Goal: Information Seeking & Learning: Learn about a topic

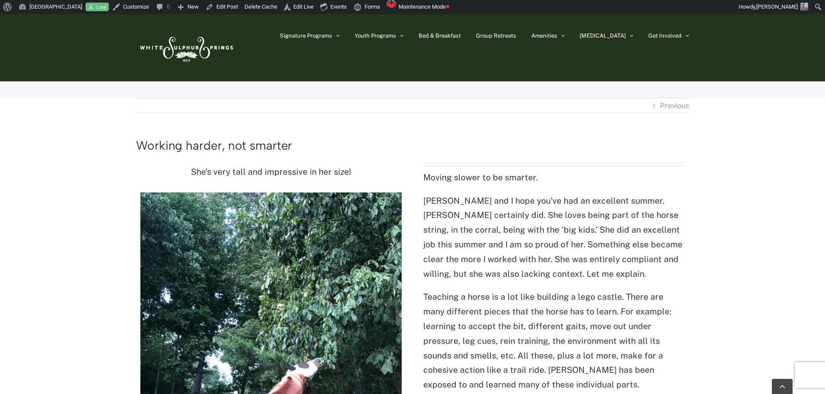
scroll to position [130, 0]
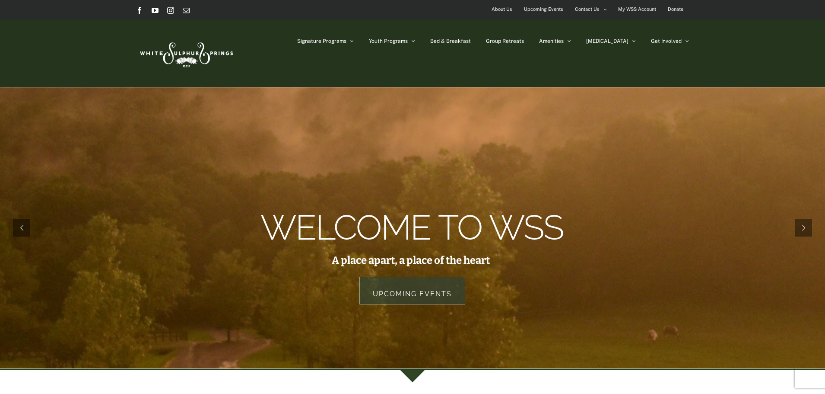
click at [677, 9] on span "Donate" at bounding box center [676, 9] width 16 height 13
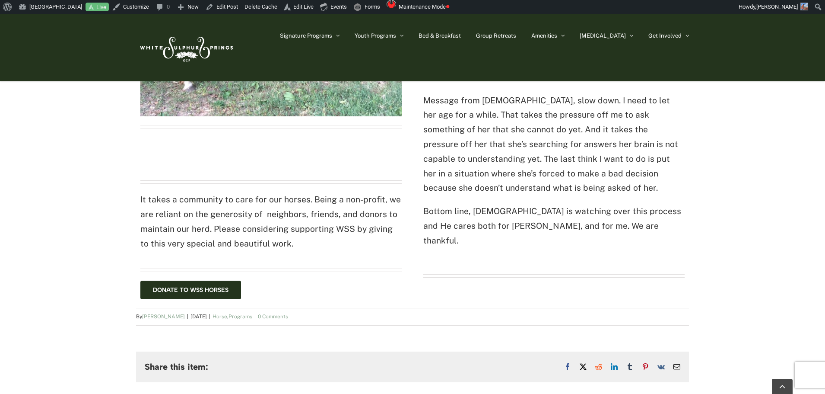
scroll to position [562, 0]
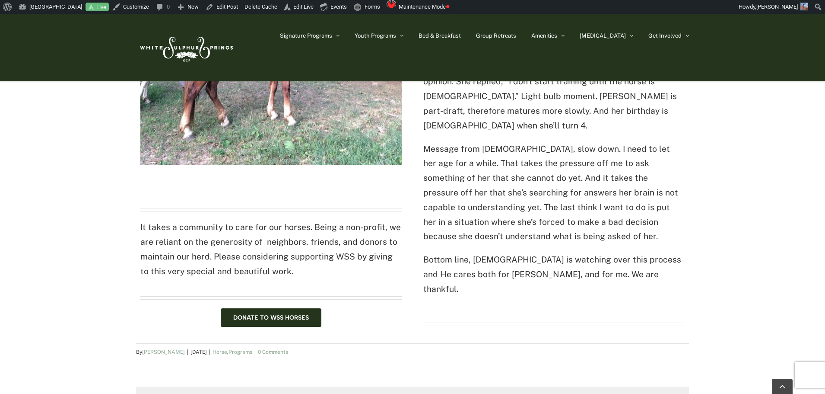
scroll to position [518, 0]
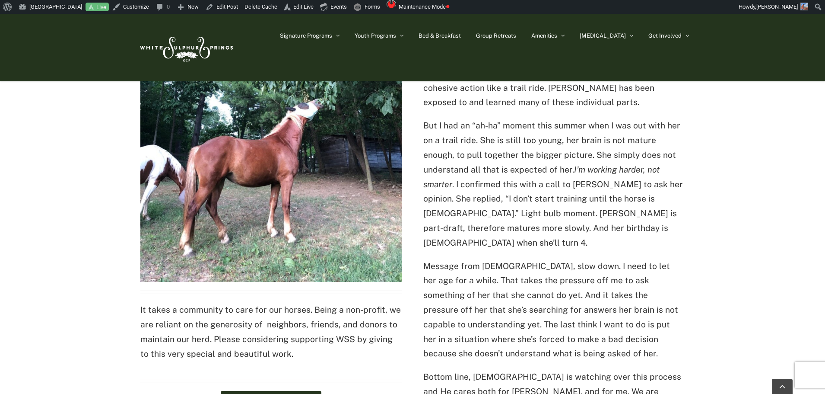
scroll to position [562, 0]
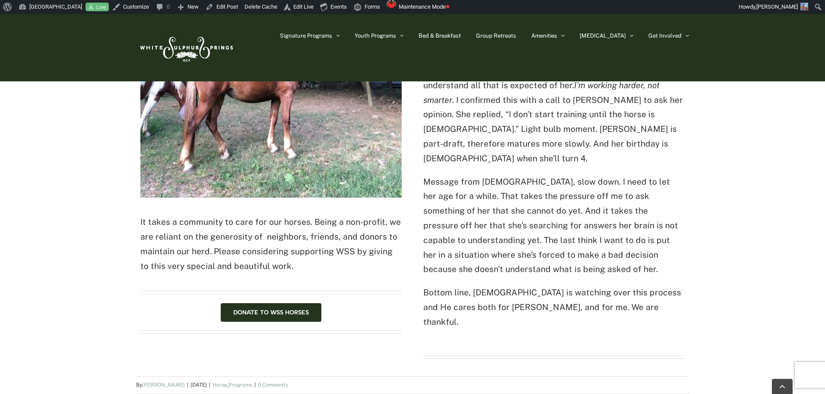
scroll to position [475, 0]
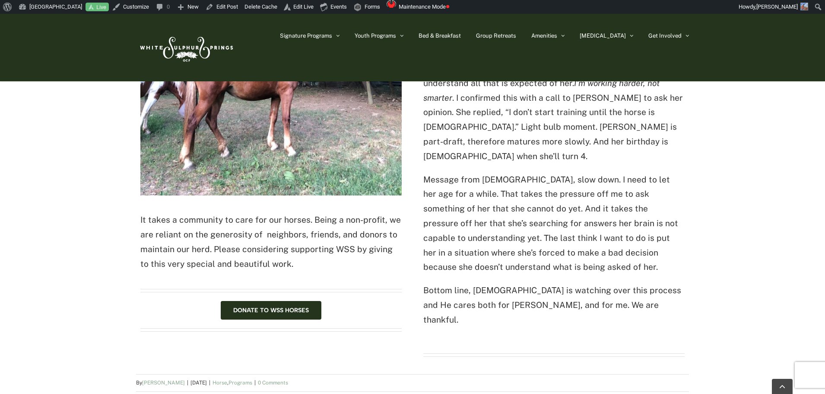
click at [217, 45] on img at bounding box center [185, 47] width 99 height 41
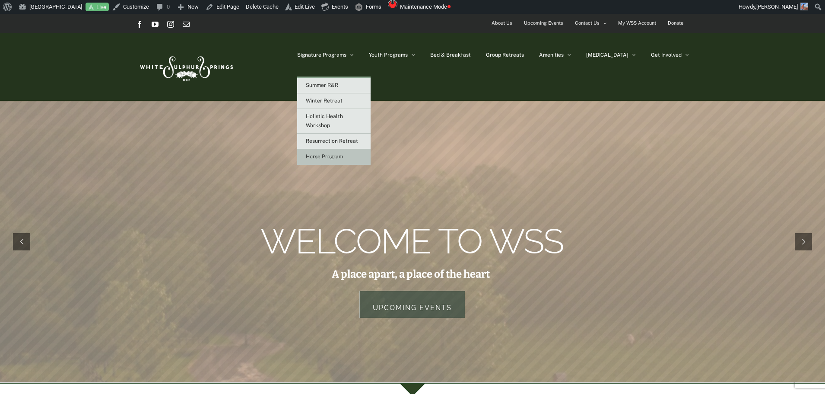
click at [371, 155] on link "Horse Program" at bounding box center [333, 157] width 73 height 16
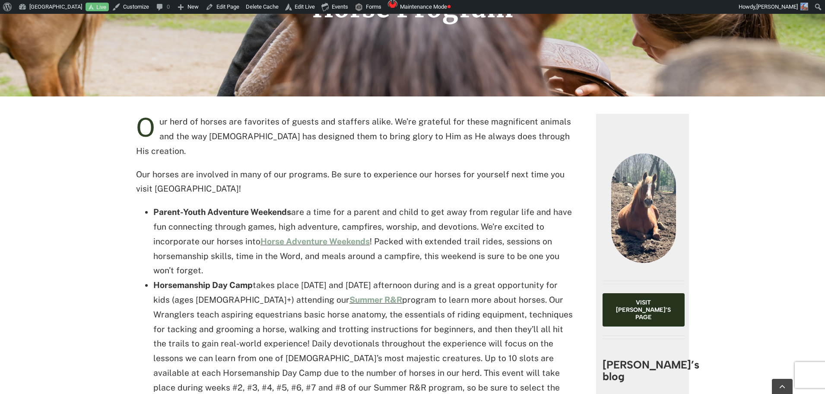
scroll to position [346, 0]
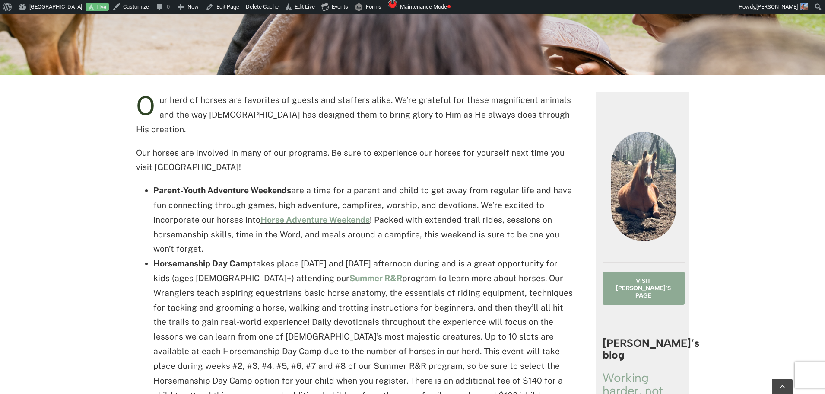
click at [625, 289] on span "Visit Freya’s page" at bounding box center [643, 288] width 57 height 22
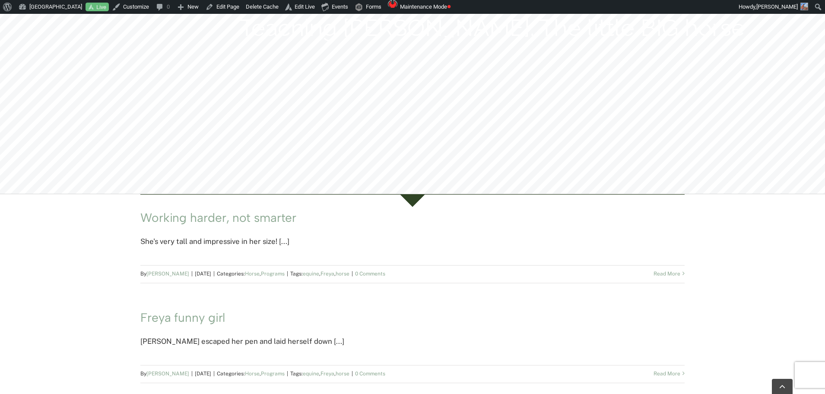
scroll to position [259, 0]
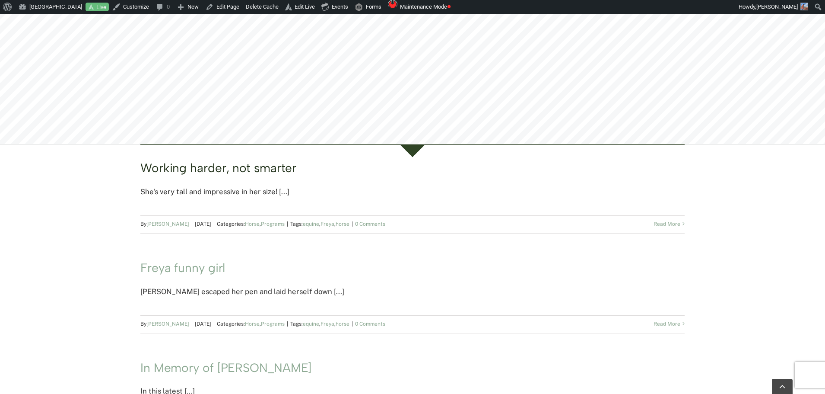
click at [267, 167] on link "Working harder, not smarter" at bounding box center [218, 167] width 156 height 15
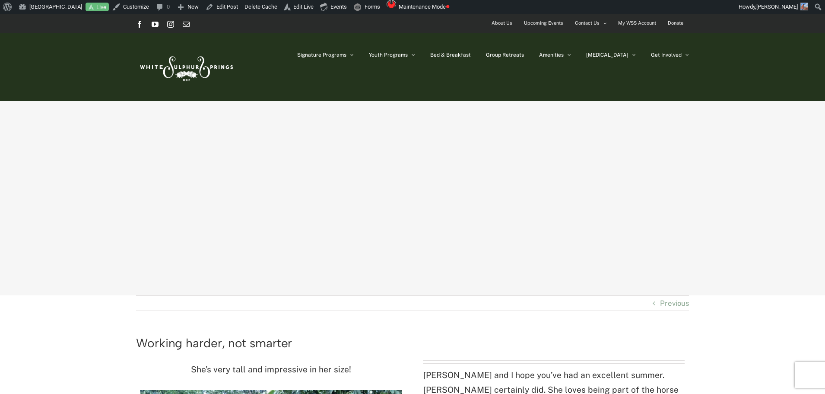
click at [558, 21] on span "Upcoming Events" at bounding box center [543, 23] width 39 height 13
